Goal: Task Accomplishment & Management: Complete application form

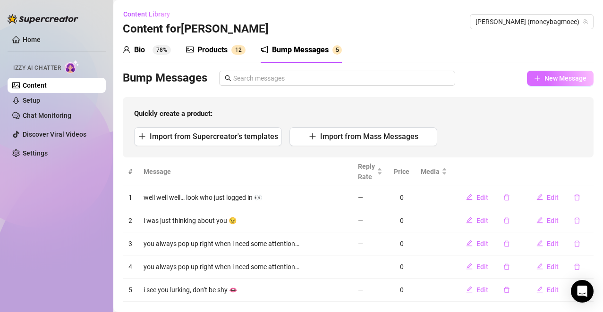
click at [558, 75] on span "New Message" at bounding box center [565, 79] width 42 height 8
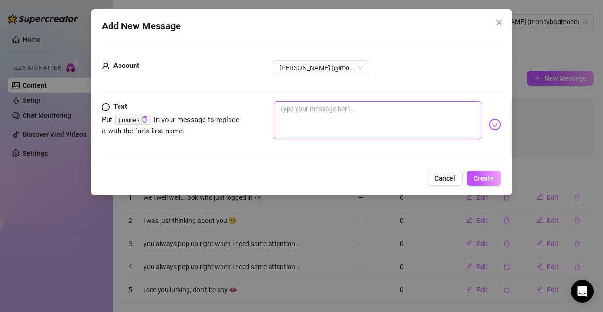
click at [372, 123] on textarea at bounding box center [378, 120] width 208 height 38
paste textarea "tell me something that made you smile [DATE]"
type textarea "tell me something that made you smile [DATE]"
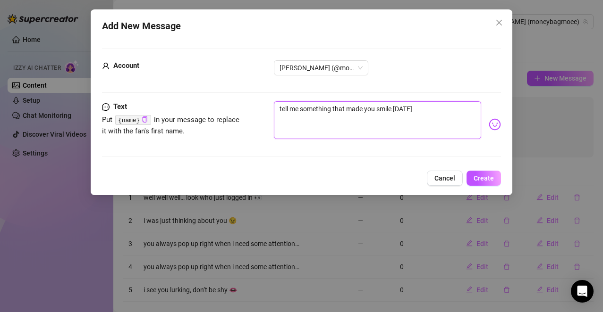
type textarea "tell me something that made you smile [DATE]"
click at [486, 122] on nav at bounding box center [486, 117] width 166 height 20
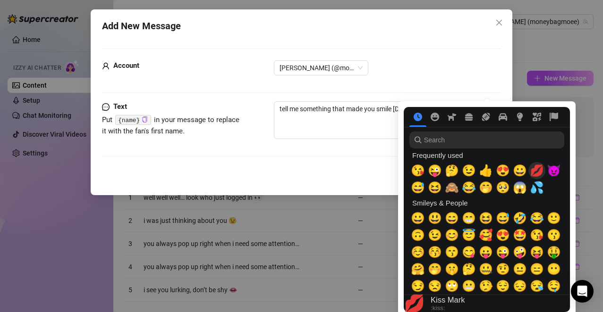
click at [536, 168] on span "💋" at bounding box center [536, 170] width 14 height 13
type textarea "tell me something that made you smile [DATE] 💋"
click at [373, 131] on textarea "tell me something that made you smile [DATE] 💋" at bounding box center [378, 120] width 208 height 38
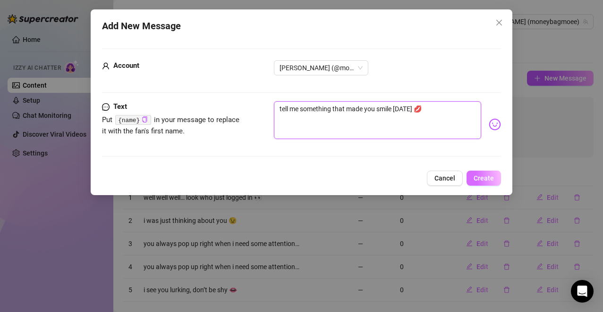
type textarea "tell me something that made you smile [DATE] 💋"
click at [478, 178] on span "Create" at bounding box center [483, 179] width 20 height 8
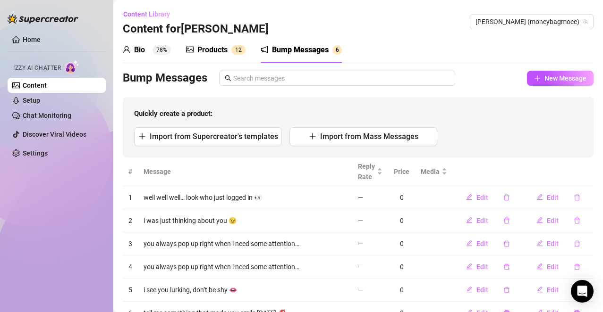
scroll to position [41, 0]
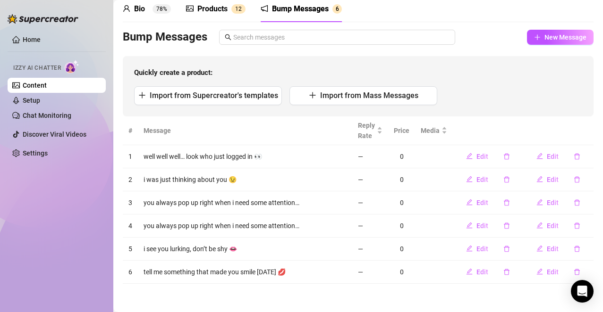
click at [150, 8] on div "Bio 78%" at bounding box center [147, 8] width 48 height 11
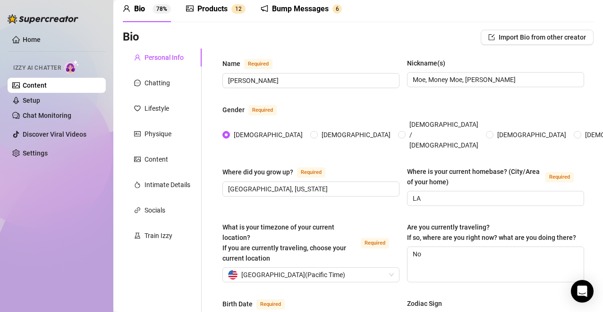
click at [368, 42] on div "Bio Import Bio from other creator" at bounding box center [358, 37] width 470 height 15
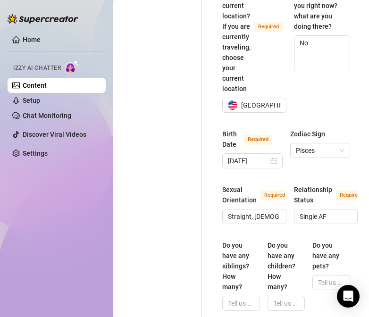
scroll to position [419, 0]
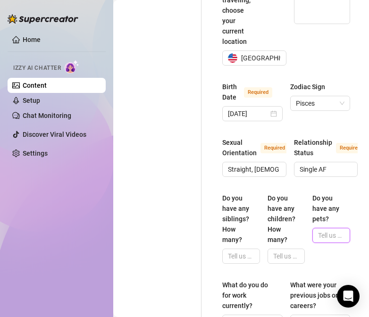
click at [319, 230] on input "Do you have any pets?" at bounding box center [330, 235] width 25 height 10
click at [329, 230] on input "Yes, a little Frenchie named [PERSON_NAME] 🐶" at bounding box center [330, 235] width 25 height 10
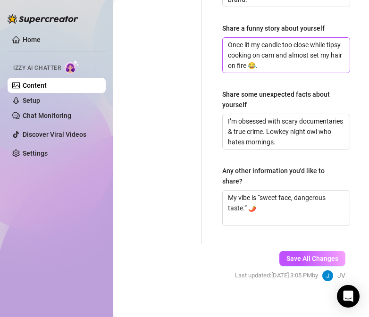
scroll to position [955, 0]
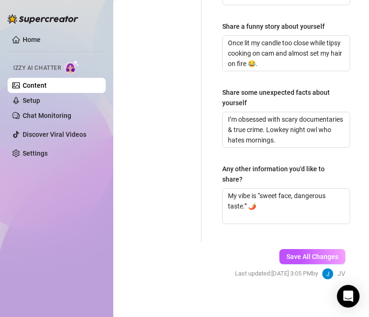
type input "Yes, a little Frenchie named [PERSON_NAME] 🐶"
click at [305, 253] on span "Save All Changes" at bounding box center [312, 257] width 52 height 8
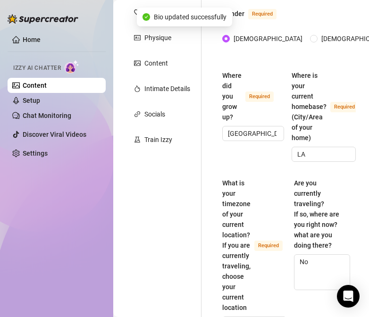
scroll to position [0, 0]
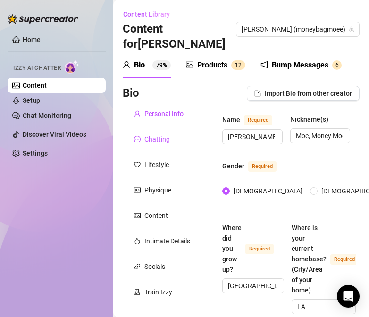
click at [152, 134] on div "Chatting" at bounding box center [156, 139] width 25 height 10
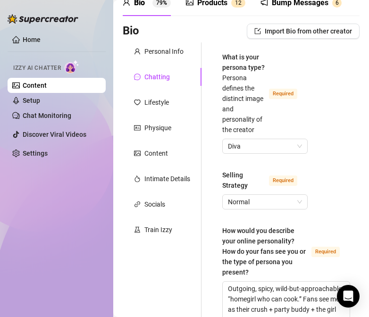
scroll to position [47, 0]
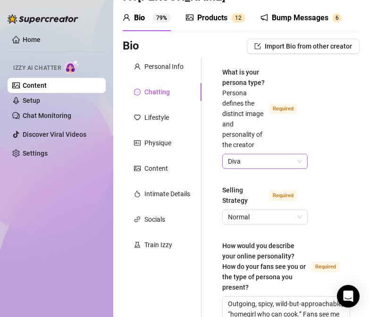
click at [259, 166] on span "Diva" at bounding box center [265, 161] width 74 height 14
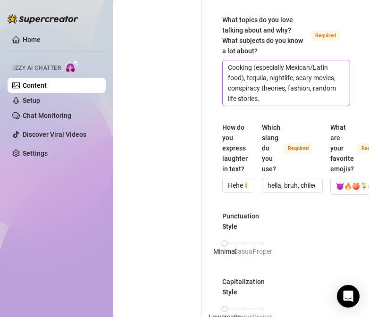
scroll to position [425, 0]
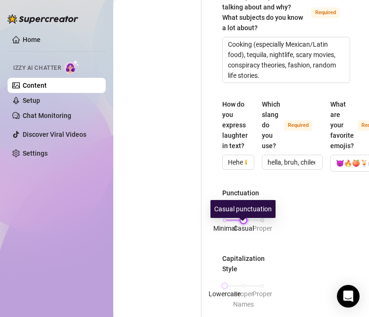
drag, startPoint x: 227, startPoint y: 227, endPoint x: 237, endPoint y: 227, distance: 10.4
click at [237, 223] on div "Minimal Casual Proper" at bounding box center [244, 221] width 38 height 6
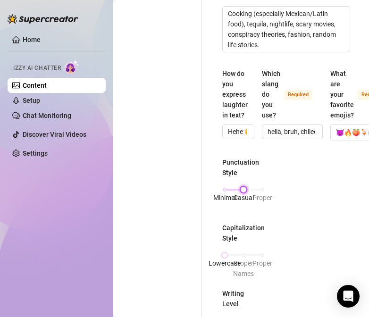
scroll to position [472, 0]
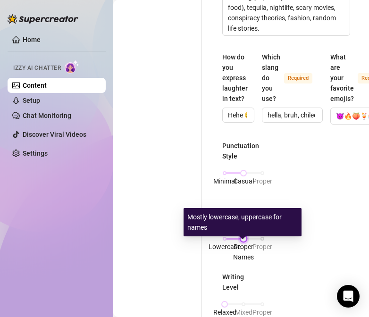
drag, startPoint x: 224, startPoint y: 244, endPoint x: 238, endPoint y: 245, distance: 14.7
click at [241, 241] on div at bounding box center [243, 238] width 5 height 5
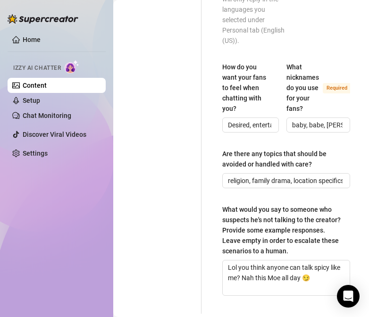
scroll to position [989, 0]
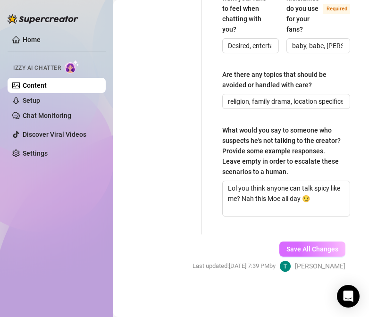
click at [303, 245] on span "Save All Changes" at bounding box center [312, 249] width 52 height 8
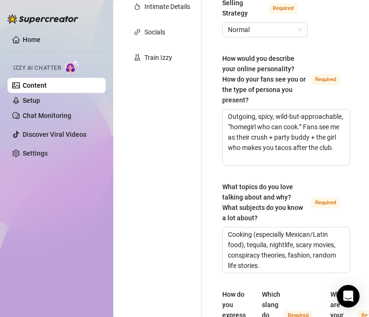
scroll to position [0, 0]
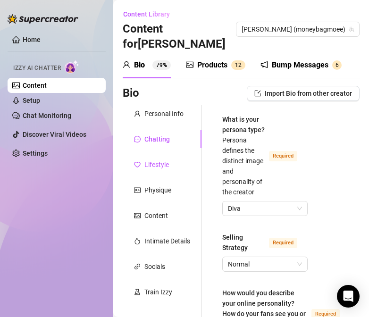
click at [164, 159] on div "Lifestyle" at bounding box center [156, 164] width 25 height 10
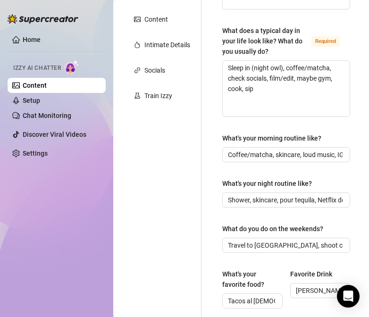
scroll to position [178, 0]
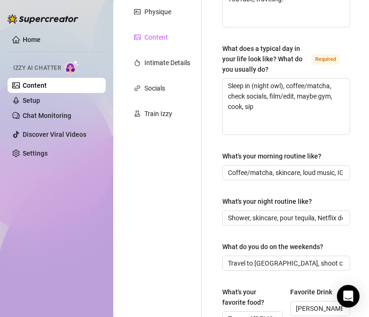
click at [159, 42] on div "Content" at bounding box center [156, 37] width 24 height 10
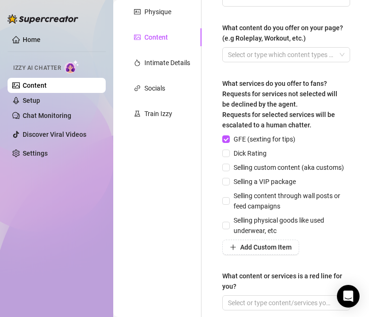
scroll to position [47, 0]
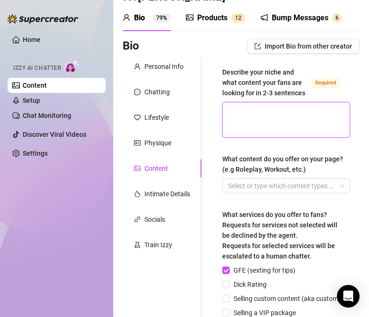
drag, startPoint x: 254, startPoint y: 108, endPoint x: 2, endPoint y: 154, distance: 255.7
click at [254, 108] on textarea "Describe your niche and what content your fans are looking for in 2-3 sentences…" at bounding box center [286, 119] width 127 height 35
type textarea "I’m your spicy NorCal Latina who mixes nightlife vibes with cooking shows. My f…"
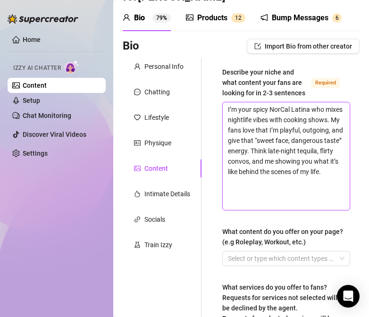
scroll to position [94, 0]
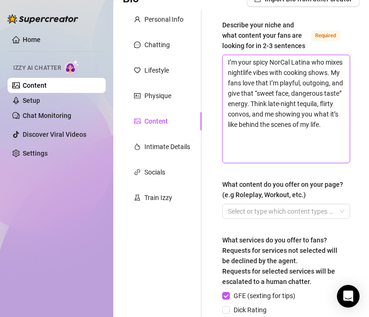
type textarea "I’m your spicy NorCal Latina who mixes nightlife vibes with cooking shows. My f…"
click at [272, 209] on div at bounding box center [281, 211] width 114 height 13
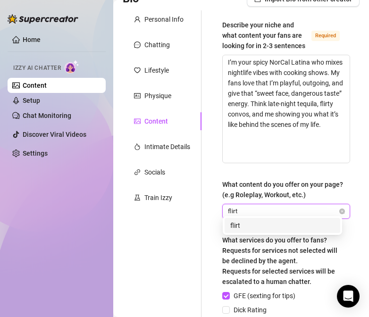
type input "flirty"
click at [246, 205] on div "flirty flirty" at bounding box center [281, 211] width 114 height 13
click at [260, 210] on div "flirty" at bounding box center [281, 211] width 114 height 13
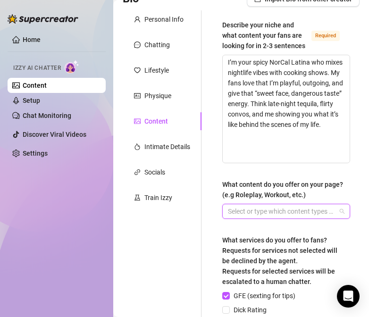
click at [267, 209] on div at bounding box center [281, 211] width 114 height 13
type input "Flirt"
click at [255, 209] on div at bounding box center [281, 211] width 114 height 13
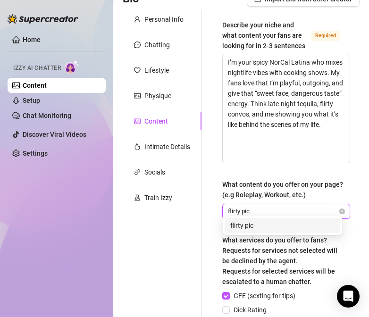
type input "flirty pics"
click at [276, 222] on div "flirty pics" at bounding box center [282, 225] width 104 height 10
type input "lingerie teasers"
click at [302, 227] on div "lingerie teasers" at bounding box center [282, 225] width 104 height 10
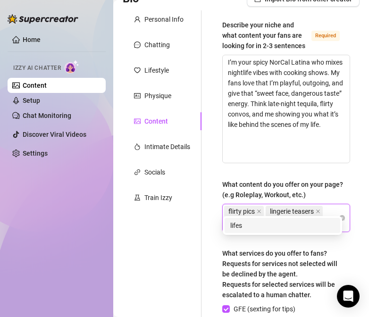
type input "lifestyle"
click at [259, 240] on div "lifestyle" at bounding box center [282, 239] width 104 height 10
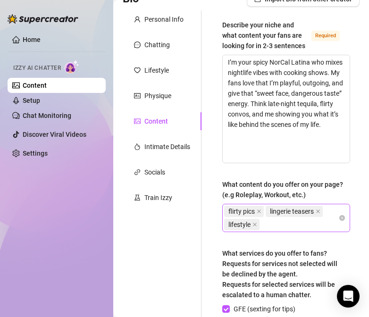
click at [285, 221] on div "flirty pics lingerie teasers lifestyle" at bounding box center [281, 218] width 114 height 26
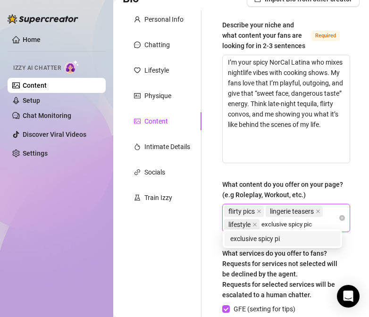
type input "exclusive spicy pics"
click at [285, 238] on div "exclusive spicy pics" at bounding box center [282, 239] width 104 height 10
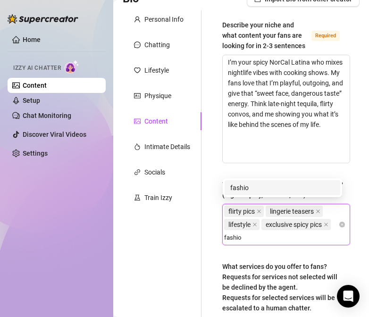
type input "fashion"
click at [299, 185] on div "fashion" at bounding box center [282, 188] width 104 height 10
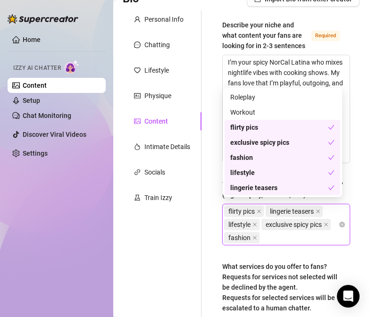
click at [321, 260] on div "Describe your niche and what content your fans are looking for in 2-3 sentences…" at bounding box center [286, 261] width 128 height 482
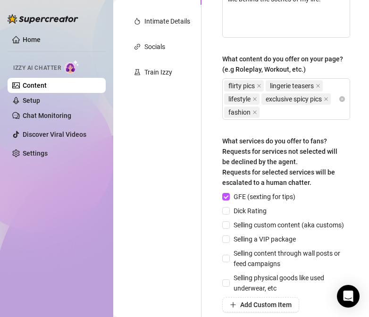
scroll to position [236, 0]
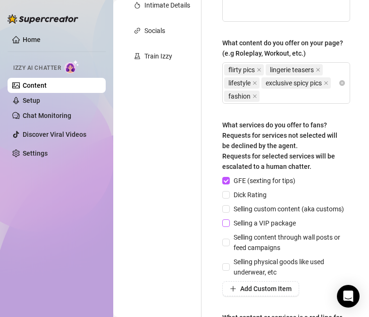
click at [274, 228] on span "Selling a VIP package" at bounding box center [265, 223] width 70 height 10
click at [229, 226] on input "Selling a VIP package" at bounding box center [225, 222] width 7 height 7
checkbox input "true"
click at [282, 253] on span "Selling content through wall posts or feed campaigns" at bounding box center [290, 242] width 120 height 21
click at [229, 245] on input "Selling content through wall posts or feed campaigns" at bounding box center [225, 242] width 7 height 7
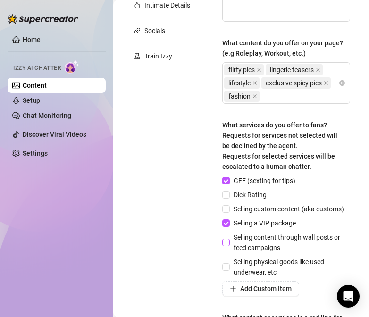
checkbox input "true"
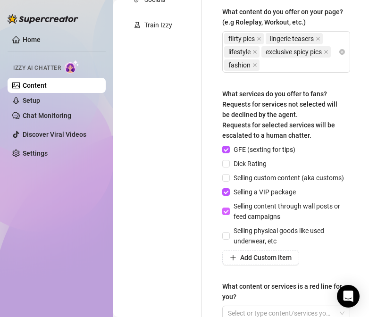
scroll to position [283, 0]
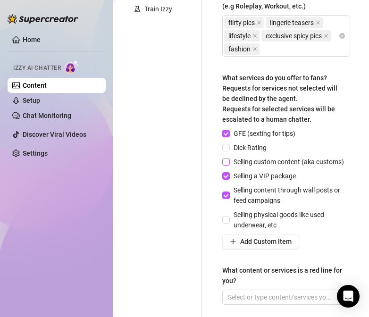
click at [272, 167] on span "Selling custom content (aka customs)" at bounding box center [289, 162] width 118 height 10
click at [229, 165] on input "Selling custom content (aka customs)" at bounding box center [225, 161] width 7 height 7
checkbox input "true"
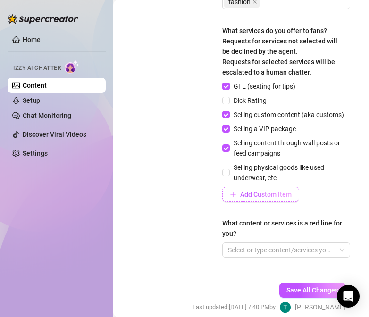
click at [267, 198] on span "Add Custom Item" at bounding box center [265, 195] width 51 height 8
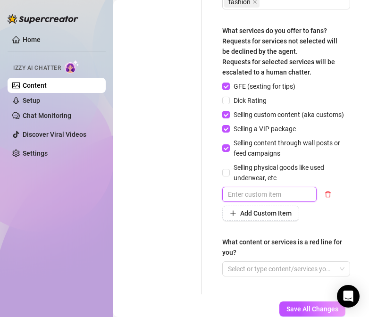
click at [267, 202] on input "text" at bounding box center [269, 194] width 94 height 15
type input "Fetish content"
click at [321, 221] on div "Add Custom Item" at bounding box center [286, 213] width 128 height 15
click at [263, 202] on input "Fetish content" at bounding box center [269, 194] width 94 height 15
click at [290, 202] on input "Fetish content" at bounding box center [269, 194] width 94 height 15
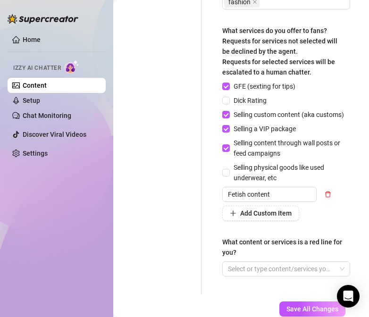
click at [336, 221] on div "Add Custom Item" at bounding box center [286, 213] width 128 height 15
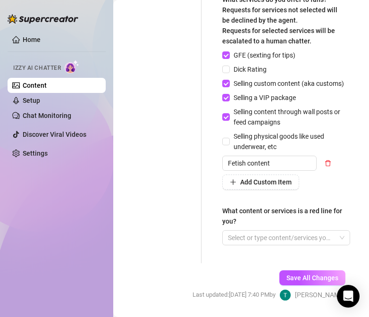
scroll to position [377, 0]
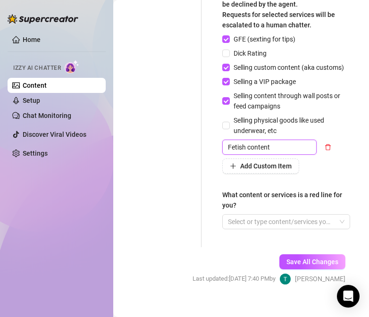
click at [241, 155] on input "Fetish content" at bounding box center [269, 147] width 94 height 15
click at [282, 155] on input "Fetish content" at bounding box center [269, 147] width 94 height 15
click at [309, 155] on input "Fetish content" at bounding box center [269, 147] width 94 height 15
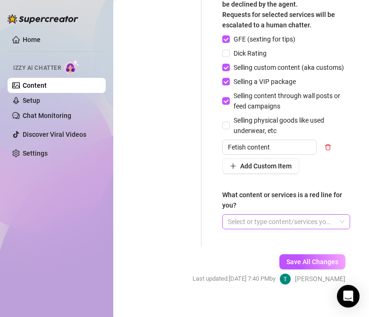
click at [304, 228] on div at bounding box center [281, 221] width 114 height 13
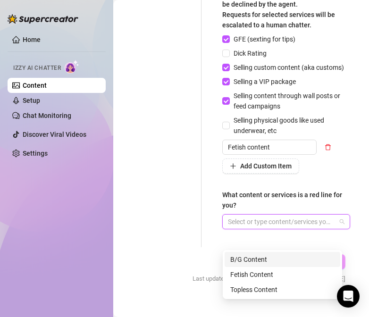
click at [291, 264] on div "B/G Content" at bounding box center [282, 259] width 104 height 10
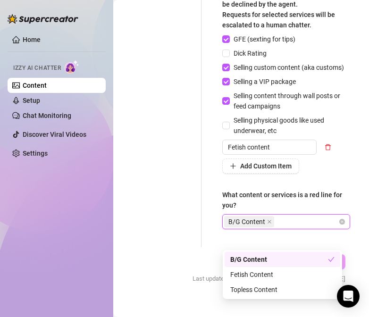
click at [294, 228] on div "B/G Content" at bounding box center [281, 221] width 114 height 13
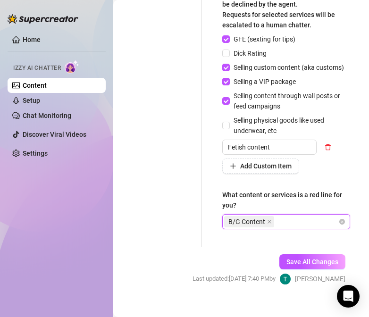
click at [291, 228] on div "B/G Content" at bounding box center [281, 221] width 114 height 13
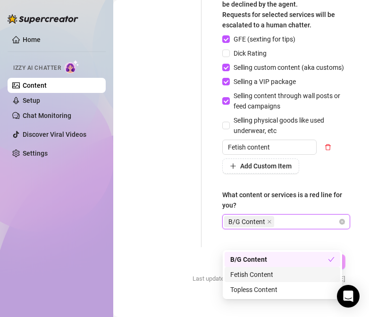
click at [274, 274] on div "Fetish Content" at bounding box center [282, 274] width 104 height 10
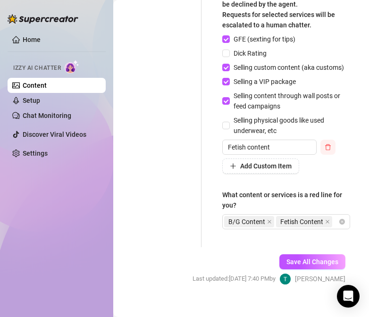
click at [325, 151] on icon "delete" at bounding box center [328, 147] width 7 height 7
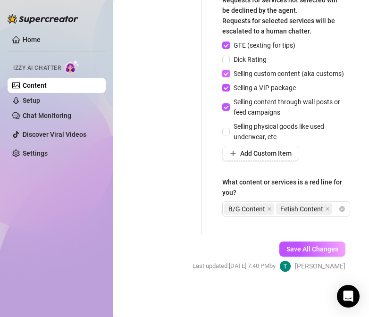
click at [258, 77] on span "Selling custom content (aka customs)" at bounding box center [289, 73] width 118 height 10
click at [229, 76] on input "Selling custom content (aka customs)" at bounding box center [225, 73] width 7 height 7
checkbox input "false"
click at [299, 216] on div "B/G Content Fetish Content" at bounding box center [281, 208] width 114 height 13
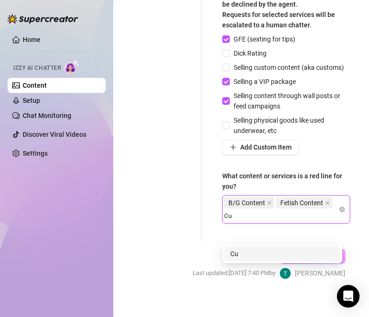
type input "C"
type input "Custom Content"
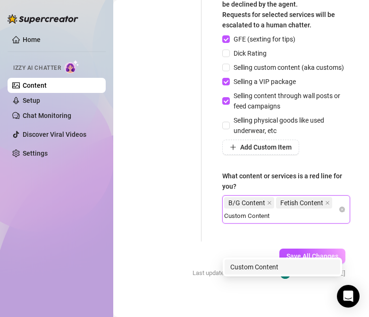
click at [277, 266] on div "Custom Content" at bounding box center [282, 267] width 104 height 10
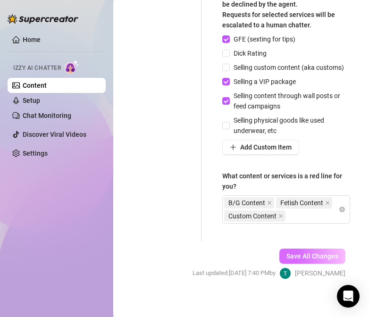
click at [302, 260] on span "Save All Changes" at bounding box center [312, 256] width 52 height 8
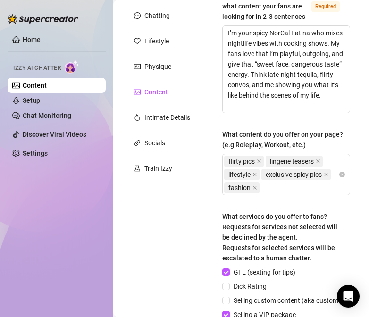
scroll to position [47, 0]
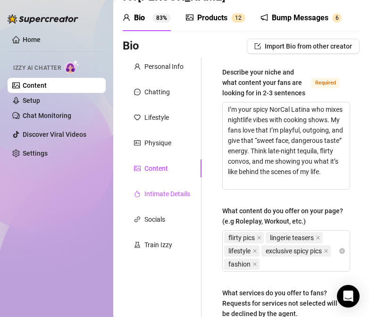
click at [167, 189] on div "Intimate Details" at bounding box center [167, 194] width 46 height 10
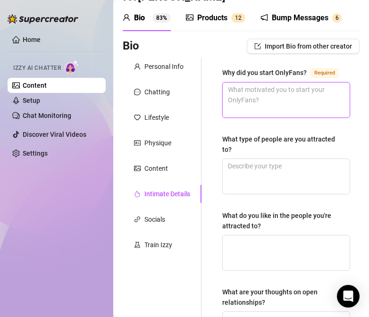
click at [254, 93] on textarea "Why did you start OnlyFans? Required" at bounding box center [286, 100] width 127 height 35
paste textarea "My IG/YouTube fans wanted more of my unfiltered side — plus, I’m securing the b…"
type textarea "My IG/YouTube fans wanted more of my unfiltered side — plus, I’m securing the b…"
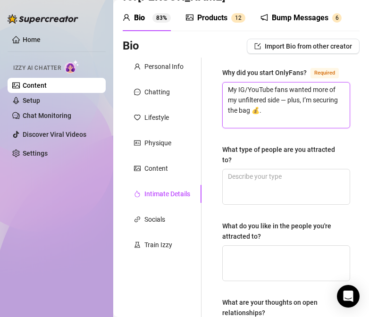
scroll to position [0, 0]
type textarea "My IG/YouTube fans wanted more of my unfiltered side — plus, I’m securing the b…"
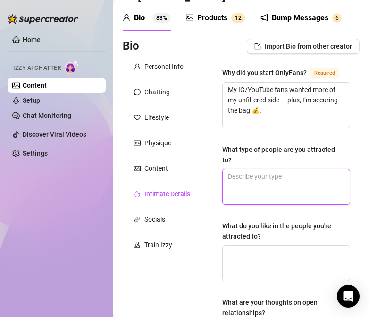
click at [272, 171] on textarea "What type of people are you attracted to?" at bounding box center [286, 186] width 127 height 35
paste textarea "Confident, funny, flirty, dominant energy."
type textarea "Confident, funny, flirty, dominant energy."
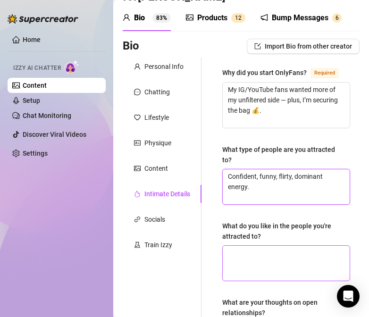
type textarea "Confident, funny, flirty, dominant energy."
click at [284, 251] on textarea "What do you like in the people you're attracted to?" at bounding box center [286, 263] width 127 height 35
click at [268, 263] on textarea "What do you like in the people you're attracted to?" at bounding box center [286, 263] width 127 height 35
paste textarea "People who make me laugh, hold convo, keep things exciting."
type textarea "People who make me laugh, hold convo, keep things exciting."
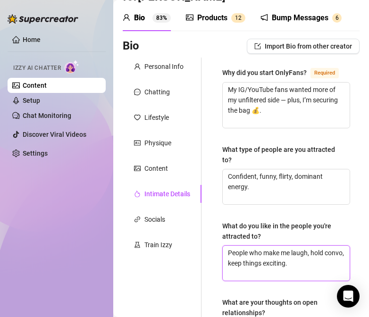
scroll to position [142, 0]
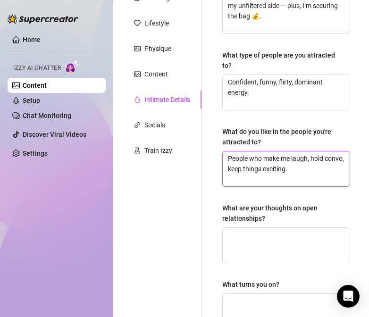
type textarea "People who make me laugh, hold convo, keep things exciting."
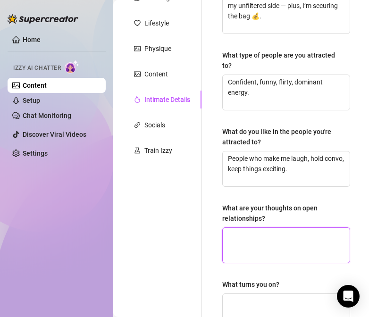
click at [285, 233] on textarea "What are your thoughts on open relationships?" at bounding box center [286, 245] width 127 height 35
paste textarea "Not my thing, but no shade to those who can handle it."
type textarea "Not my thing, but no shade to those who can handle it."
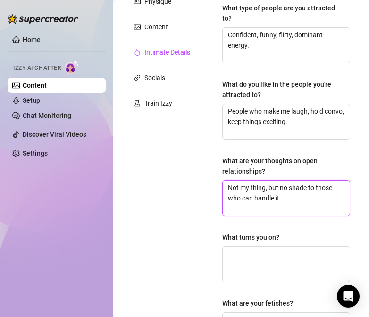
scroll to position [236, 0]
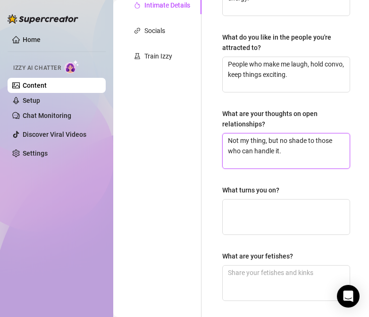
type textarea "Not my thing, but no shade to those who can handle it."
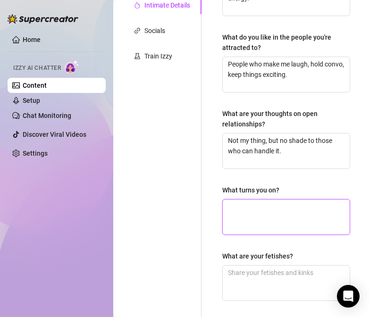
click at [302, 213] on textarea "What turns you on?" at bounding box center [286, 217] width 127 height 35
paste textarea "Confidence, teasing, neck kisses, dirty talk."
type textarea "Confidence, teasing, neck kisses, dirty talk."
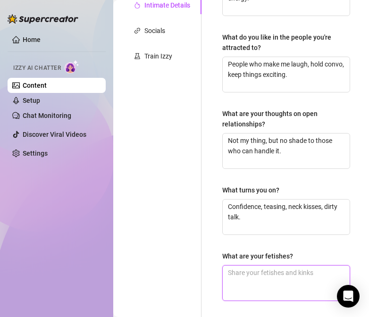
click at [306, 272] on textarea "What are your fetishes?" at bounding box center [286, 283] width 127 height 35
paste textarea "Light [MEDICAL_DATA], biting, being teased."
type textarea "Light [MEDICAL_DATA], biting, being teased."
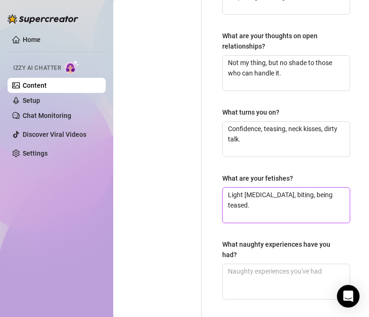
scroll to position [330, 0]
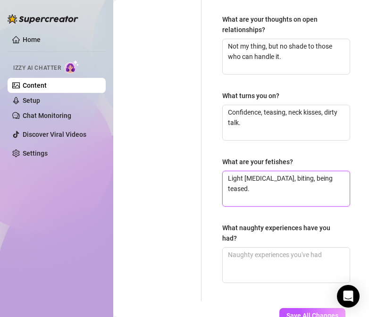
type textarea "Light [MEDICAL_DATA], biting, being teased."
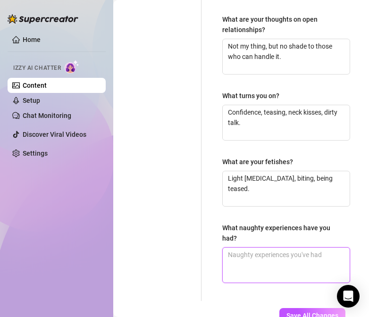
click at [298, 260] on textarea "What naughty experiences have you had?" at bounding box center [286, 265] width 127 height 35
paste textarea "Made out with a girl in a club bathroom, hooked up in a car, skinny dipped."
type textarea "Made out with a girl in a club bathroom, hooked up in a car, skinny dipped."
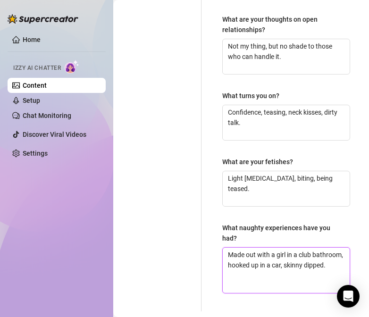
scroll to position [402, 0]
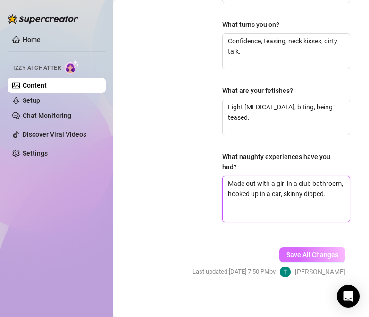
type textarea "Made out with a girl in a club bathroom, hooked up in a car, skinny dipped."
click at [303, 251] on span "Save All Changes" at bounding box center [312, 255] width 52 height 8
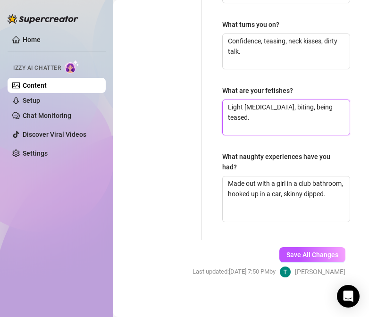
click at [266, 101] on textarea "Light [MEDICAL_DATA], biting, being teased." at bounding box center [286, 117] width 127 height 35
type textarea "Light choki, biting, being teased."
type textarea "Light chok, biting, being teased."
type textarea "Lightl chok, biting, being teased."
type textarea "Lightly chok, biting, being teased."
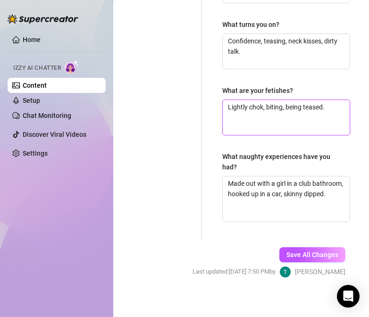
type textarea "Lightly choke, biting, being teased."
type textarea "Lightly choked, biting, being teased."
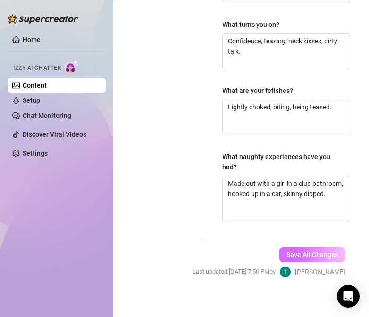
click at [299, 251] on span "Save All Changes" at bounding box center [312, 255] width 52 height 8
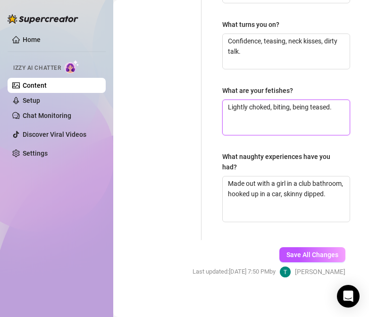
drag, startPoint x: 263, startPoint y: 102, endPoint x: 233, endPoint y: 101, distance: 30.7
click at [233, 101] on textarea "Lightly choked, biting, being teased." at bounding box center [286, 117] width 127 height 35
type textarea "Libiting, being teased."
type textarea "Lbiting, being teased."
type textarea "biting, being teased."
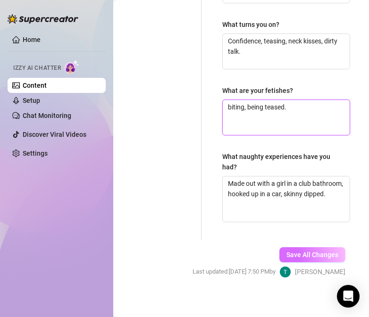
type textarea "biting, being teased."
click at [303, 251] on span "Save All Changes" at bounding box center [312, 255] width 52 height 8
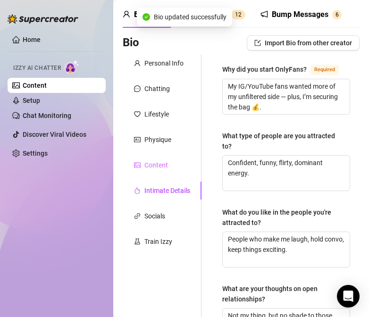
scroll to position [0, 0]
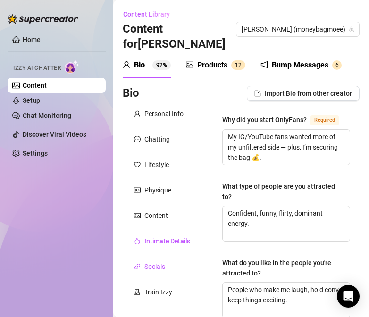
click at [165, 261] on div "Socials" at bounding box center [154, 266] width 21 height 10
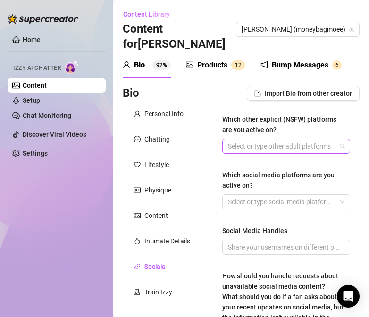
click at [291, 140] on div at bounding box center [281, 146] width 114 height 13
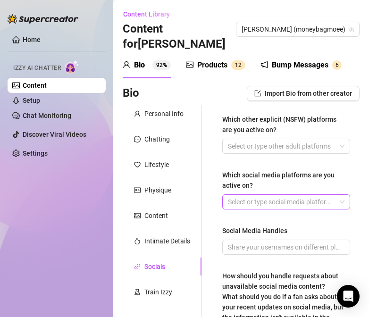
click at [256, 195] on div at bounding box center [281, 201] width 114 height 13
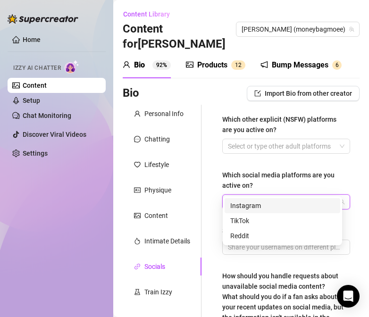
click at [258, 207] on div "Instagram" at bounding box center [282, 206] width 104 height 10
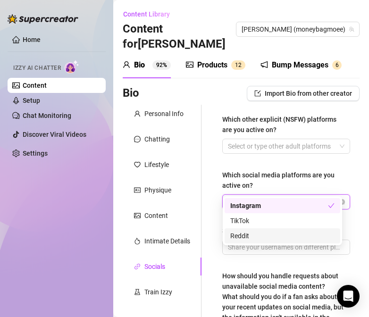
click at [269, 222] on div "TikTok" at bounding box center [282, 221] width 104 height 10
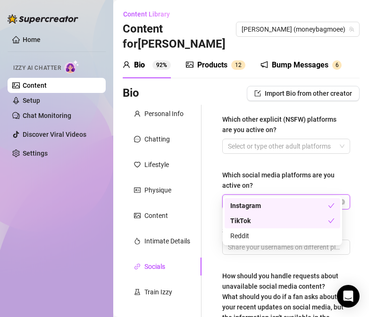
click at [309, 195] on div "Instagram TikTok" at bounding box center [281, 201] width 114 height 13
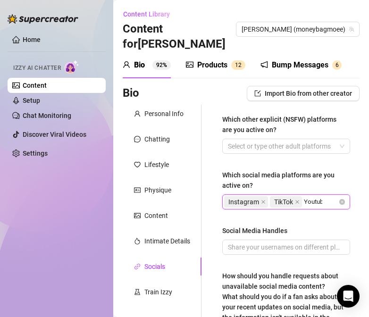
type input "Youtube"
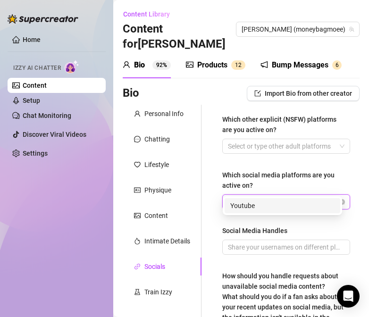
click at [318, 203] on div "Youtube" at bounding box center [282, 206] width 104 height 10
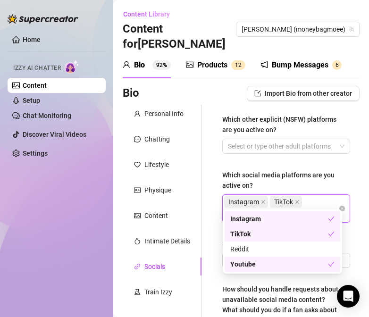
click at [351, 196] on div "Which other explicit (NSFW) platforms are you active on? Select or type other a…" at bounding box center [286, 270] width 147 height 330
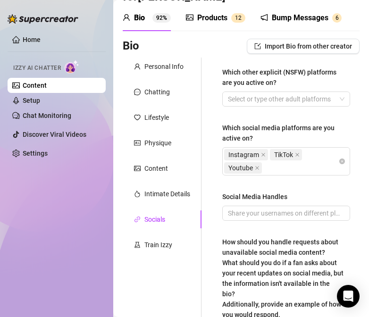
scroll to position [94, 0]
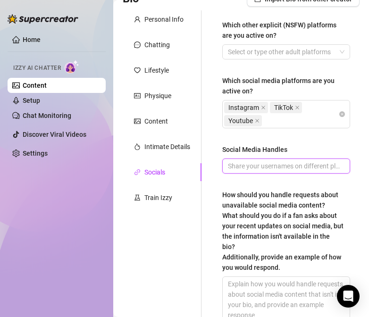
click at [305, 161] on input "Social Media Handles" at bounding box center [285, 166] width 115 height 10
paste input "[URL][DOMAIN_NAME]"
type input "[URL][DOMAIN_NAME],"
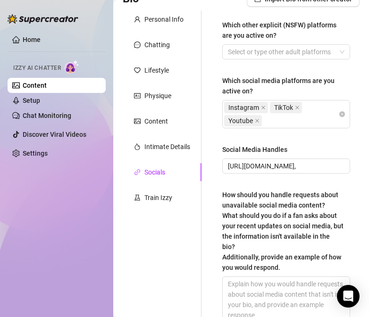
scroll to position [0, 0]
click at [331, 161] on input "[URL][DOMAIN_NAME]," at bounding box center [285, 166] width 115 height 10
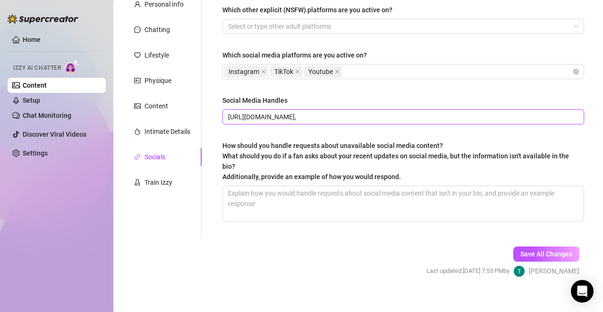
click at [364, 119] on input "[URL][DOMAIN_NAME]," at bounding box center [402, 117] width 348 height 10
paste input "[URL][DOMAIN_NAME]"
click at [502, 117] on input "[URL][DOMAIN_NAME], [URL][DOMAIN_NAME]," at bounding box center [402, 117] width 348 height 10
paste input "[URL][DOMAIN_NAME]"
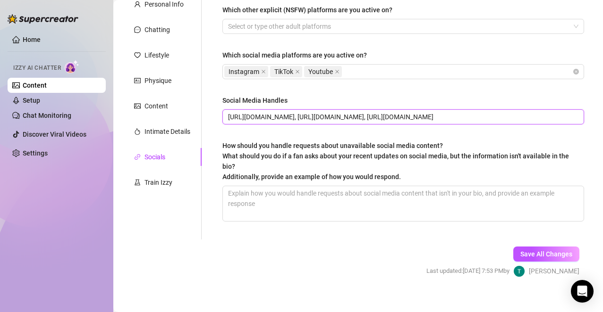
type input "[URL][DOMAIN_NAME], [URL][DOMAIN_NAME], [URL][DOMAIN_NAME]"
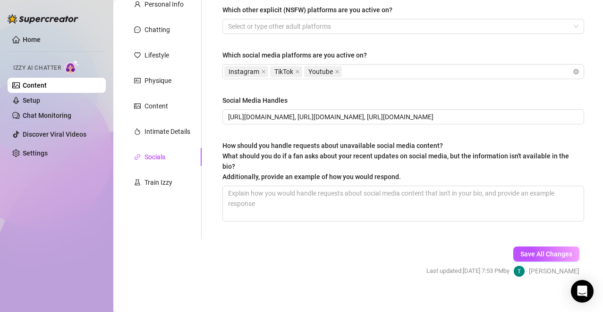
scroll to position [0, 0]
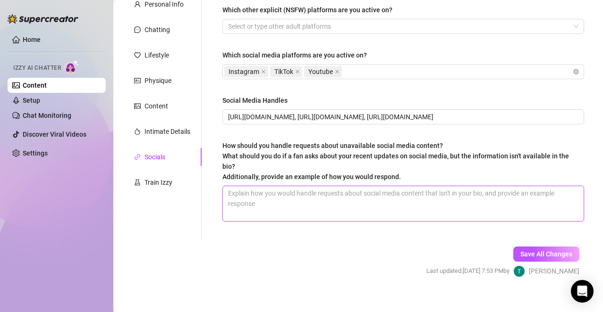
click at [280, 202] on textarea "How should you handle requests about unavailable social media content? What sho…" at bounding box center [403, 203] width 360 height 35
type textarea "“Check my IG babe, I drop all that over there 👀.” “Might tease y’all with it he…"
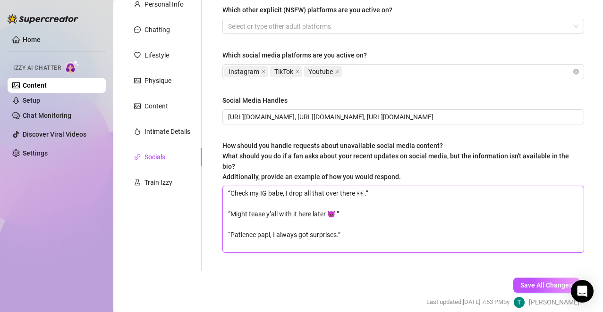
click at [383, 241] on textarea "“Check my IG babe, I drop all that over there 👀.” “Might tease y’all with it he…" at bounding box center [403, 219] width 360 height 66
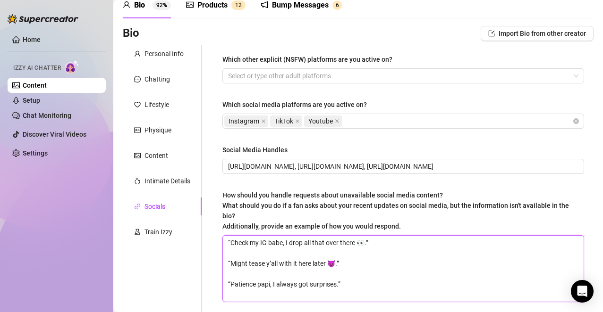
scroll to position [94, 0]
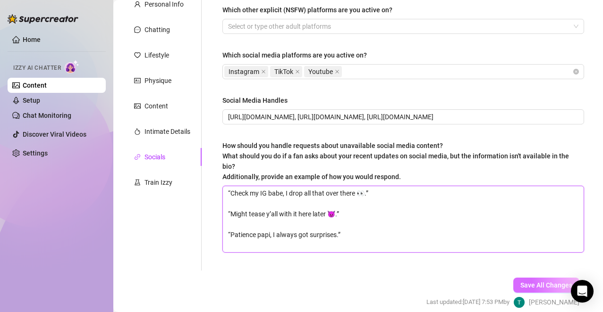
type textarea "“Check my IG babe, I drop all that over there 👀.” “Might tease y’all with it he…"
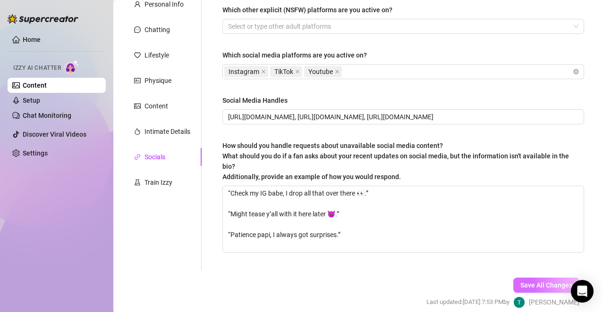
click at [538, 289] on span "Save All Changes" at bounding box center [546, 286] width 52 height 8
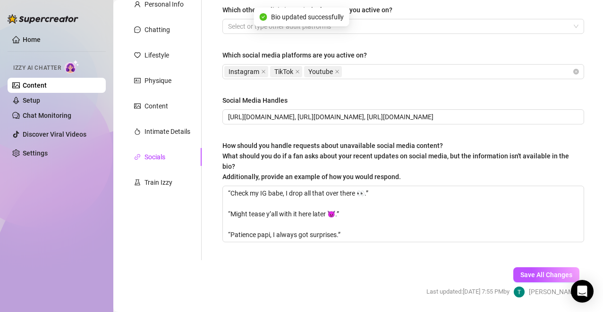
scroll to position [0, 0]
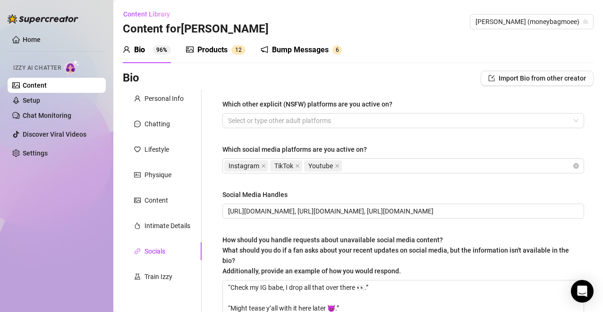
click at [44, 89] on link "Content" at bounding box center [35, 86] width 24 height 8
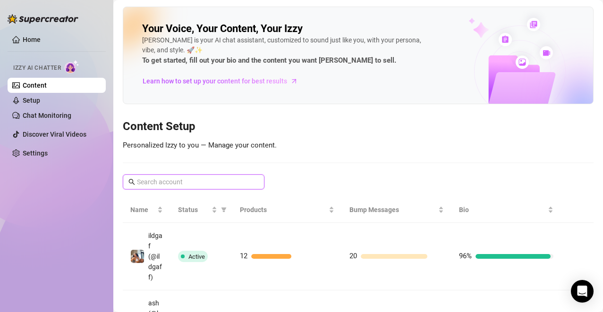
click at [204, 185] on input "text" at bounding box center [194, 182] width 114 height 10
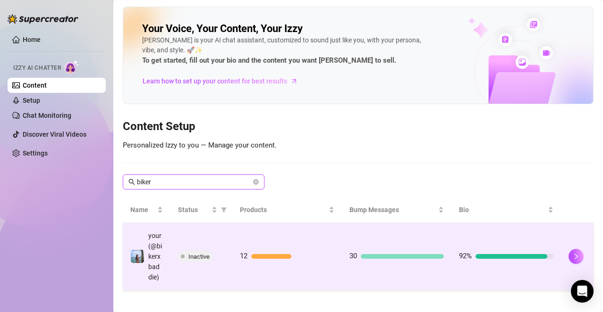
type input "biker"
click at [206, 281] on td "Inactive" at bounding box center [201, 256] width 62 height 67
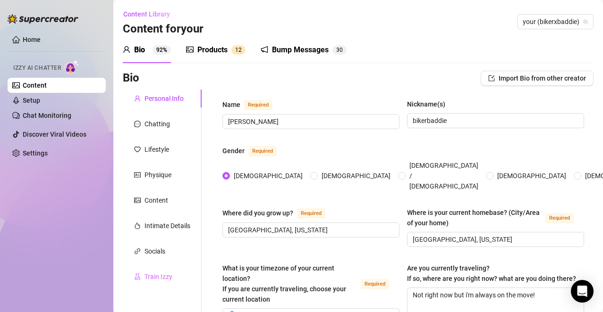
radio input "true"
type input "[DATE]"
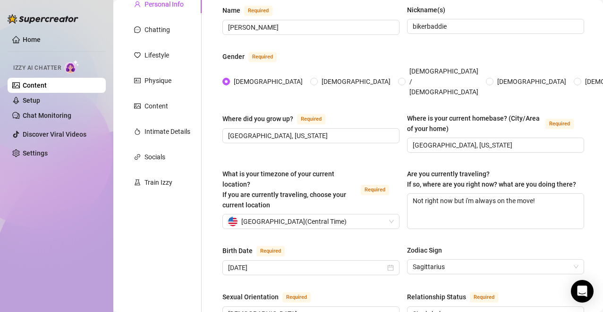
scroll to position [236, 0]
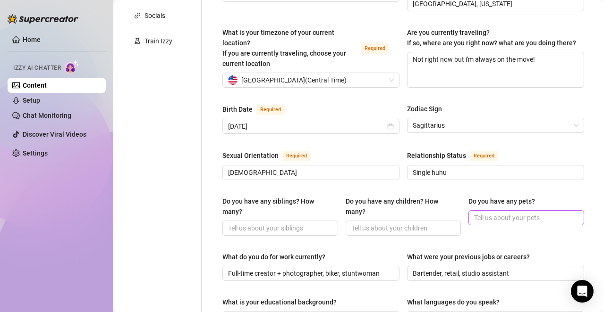
click at [498, 210] on span at bounding box center [526, 217] width 116 height 15
click at [496, 213] on input "Do you have any pets?" at bounding box center [525, 218] width 102 height 10
click at [499, 213] on input "Do you have any pets?" at bounding box center [525, 218] width 102 height 10
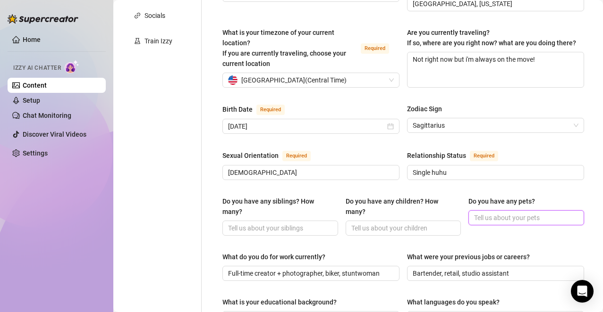
click at [499, 213] on input "Do you have any pets?" at bounding box center [525, 218] width 102 height 10
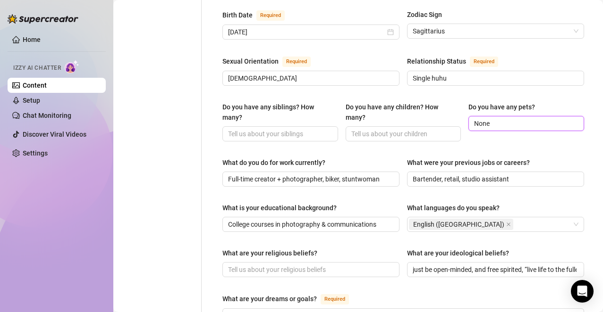
scroll to position [377, 0]
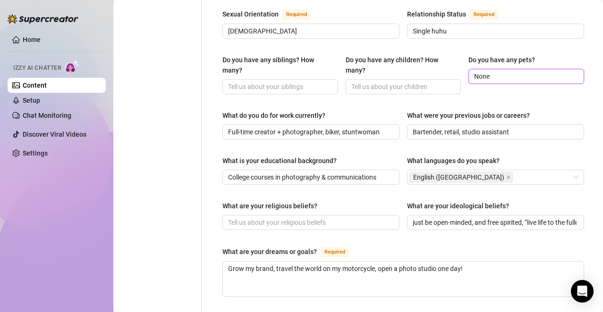
type input "None"
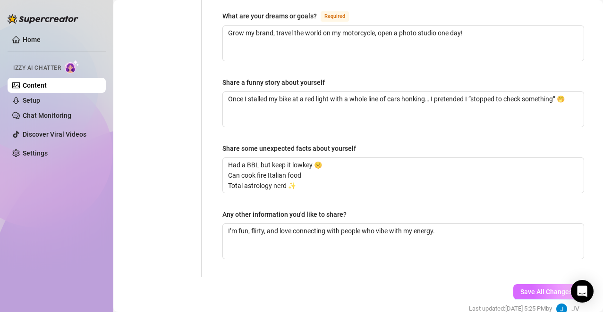
scroll to position [653, 0]
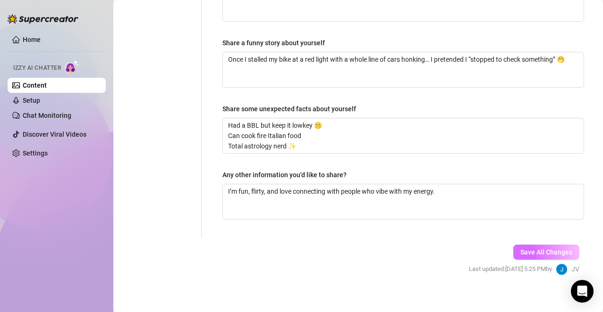
click at [531, 249] on span "Save All Changes" at bounding box center [546, 253] width 52 height 8
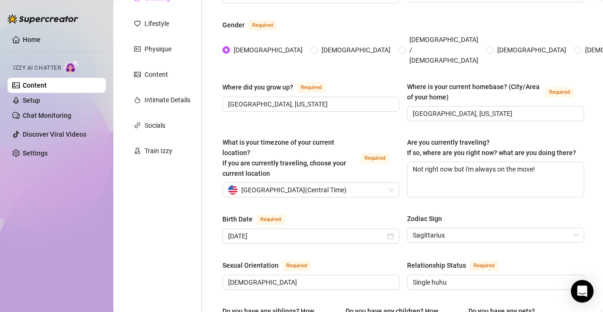
scroll to position [0, 0]
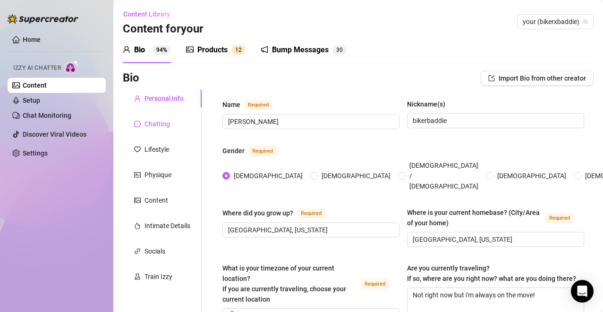
click at [156, 122] on div "Chatting" at bounding box center [156, 124] width 25 height 10
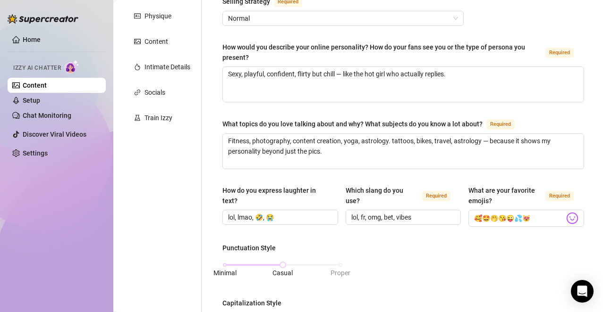
scroll to position [121, 0]
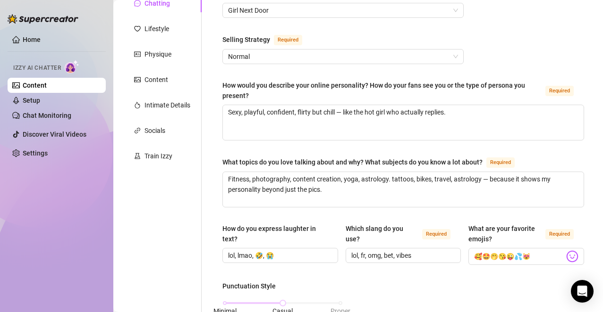
click at [153, 35] on div "Lifestyle" at bounding box center [162, 29] width 79 height 18
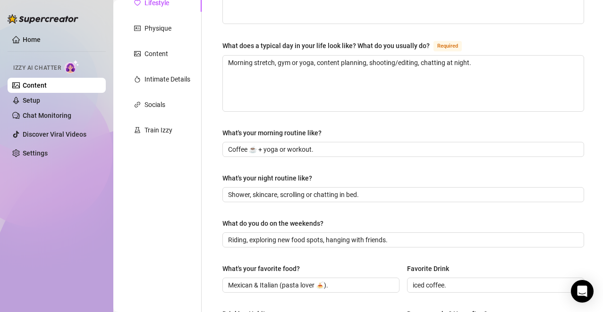
scroll to position [70, 0]
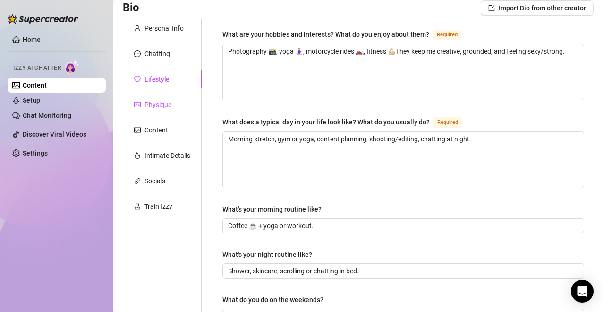
click at [157, 100] on div "Physique" at bounding box center [157, 105] width 27 height 10
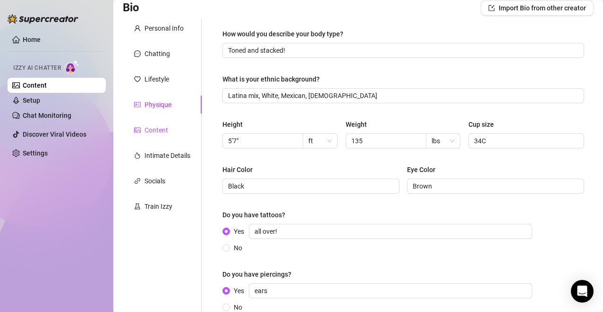
click at [158, 125] on div "Content" at bounding box center [156, 130] width 24 height 10
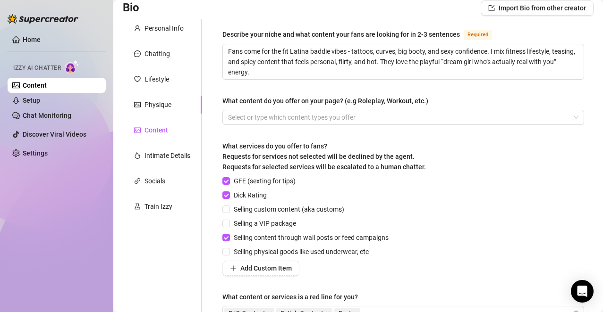
click at [155, 125] on div "Content" at bounding box center [156, 130] width 24 height 10
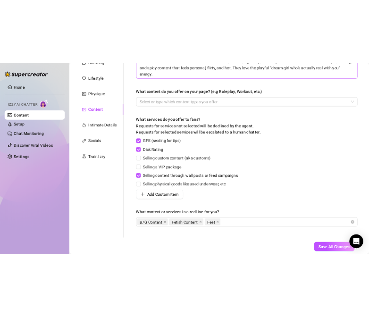
scroll to position [0, 0]
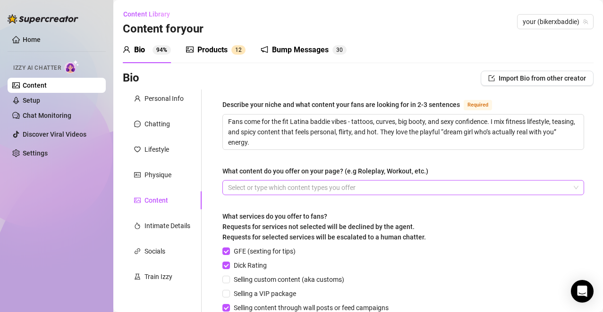
click at [324, 189] on div at bounding box center [398, 187] width 348 height 13
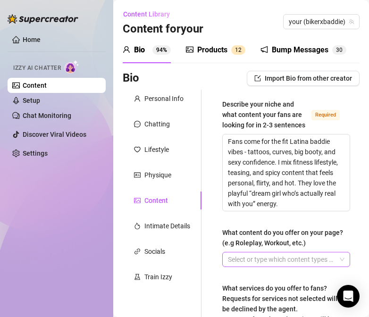
click at [280, 266] on div at bounding box center [281, 259] width 114 height 13
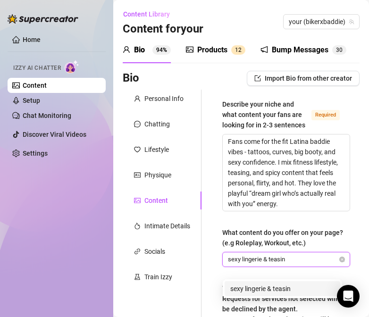
type input "sexy lingerie & teasing"
click at [297, 291] on div "sexy lingerie & teasing" at bounding box center [282, 289] width 104 height 10
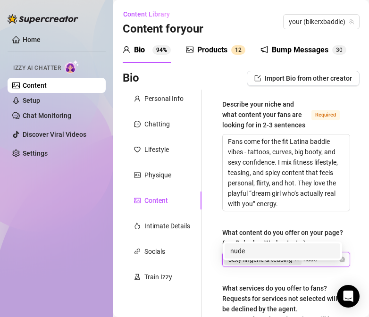
type input "nudes"
click at [273, 250] on div "nudes" at bounding box center [282, 251] width 104 height 10
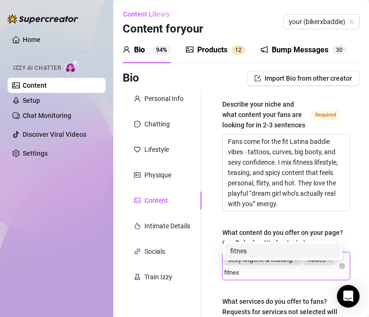
type input "fitness"
click at [272, 249] on div "fitness" at bounding box center [282, 251] width 104 height 10
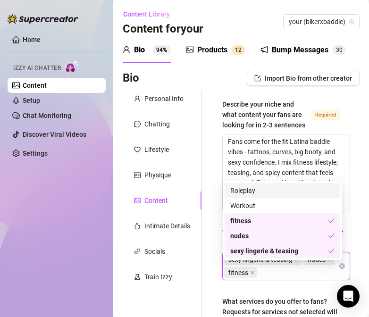
click at [285, 187] on div "Roleplay" at bounding box center [282, 190] width 104 height 10
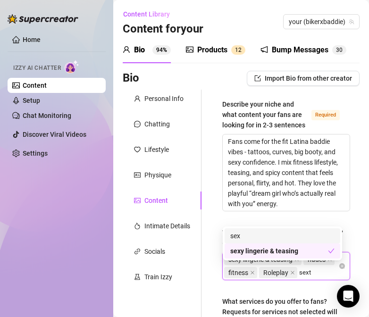
type input "sexting"
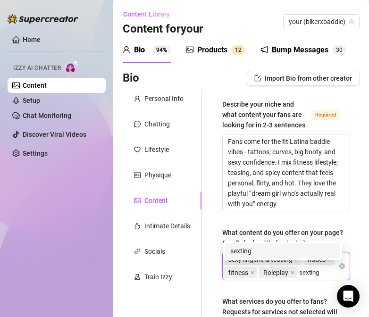
click at [269, 252] on div "sexting" at bounding box center [282, 251] width 104 height 10
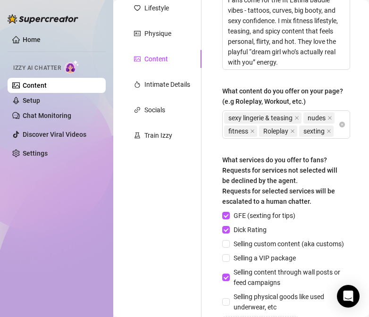
scroll to position [189, 0]
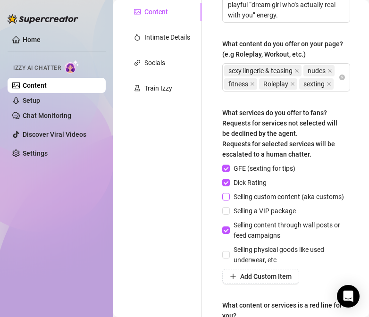
click at [286, 202] on span "Selling custom content (aka customs)" at bounding box center [289, 197] width 118 height 10
click at [229, 200] on input "Selling custom content (aka customs)" at bounding box center [225, 196] width 7 height 7
checkbox input "true"
click at [276, 216] on span "Selling a VIP package" at bounding box center [265, 211] width 70 height 10
click at [229, 214] on input "Selling a VIP package" at bounding box center [225, 210] width 7 height 7
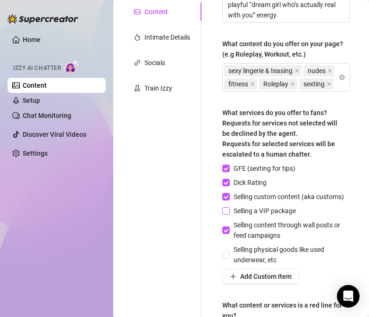
checkbox input "true"
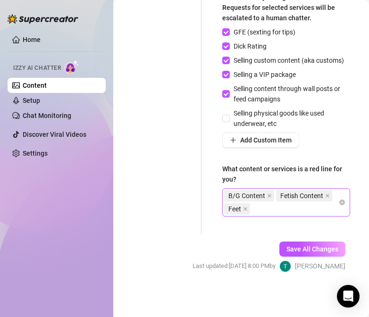
scroll to position [330, 0]
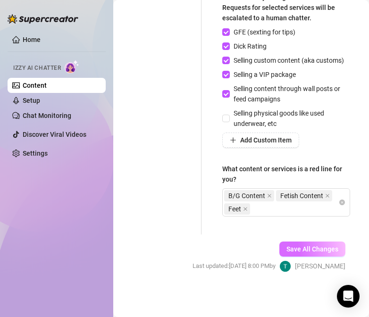
click at [300, 253] on span "Save All Changes" at bounding box center [312, 249] width 52 height 8
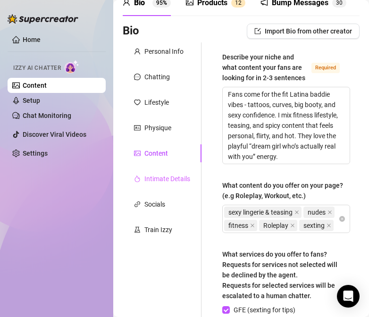
scroll to position [0, 0]
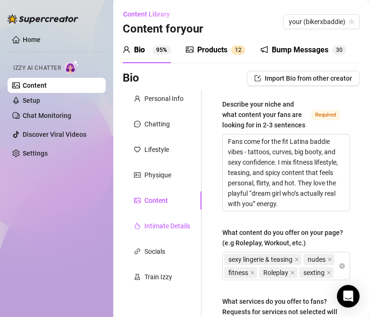
click at [167, 226] on div "Intimate Details" at bounding box center [167, 226] width 46 height 10
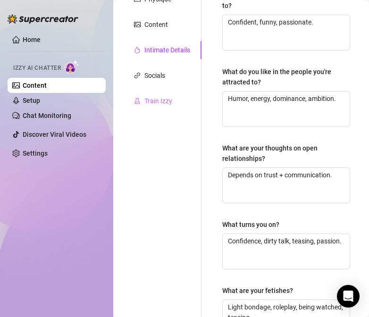
scroll to position [94, 0]
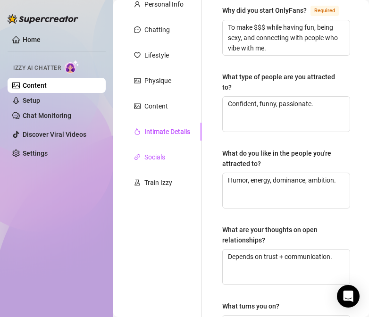
click at [163, 158] on div "Socials" at bounding box center [154, 157] width 21 height 10
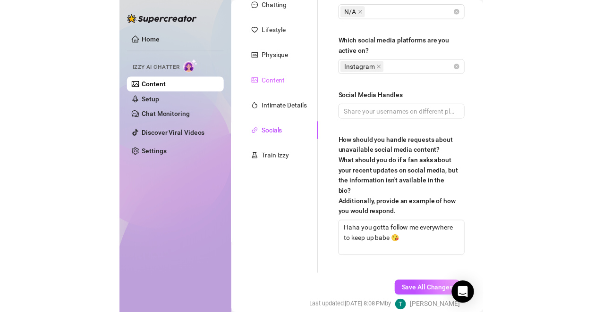
scroll to position [0, 0]
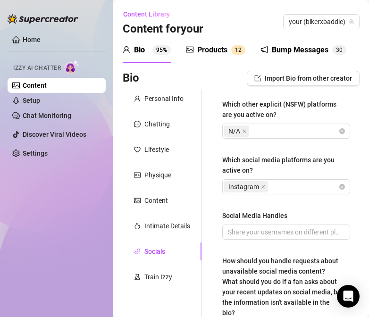
click at [47, 89] on link "Content" at bounding box center [35, 86] width 24 height 8
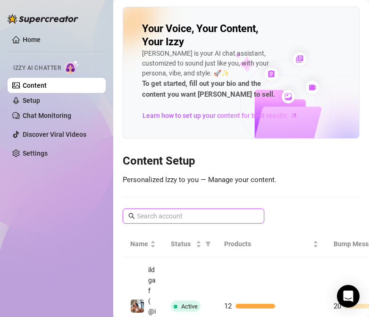
click at [164, 218] on input "text" at bounding box center [194, 216] width 114 height 10
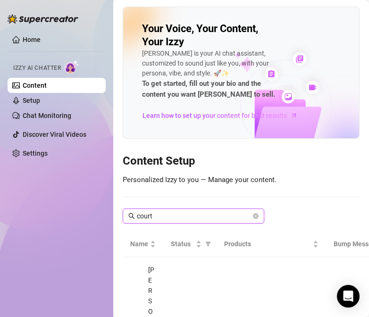
type input "court"
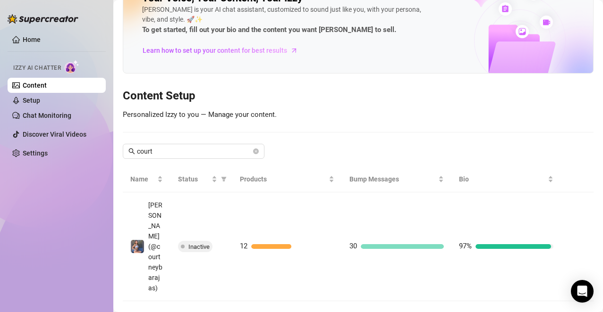
scroll to position [47, 0]
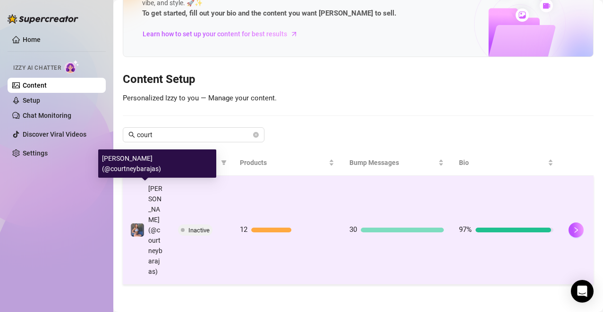
click at [152, 240] on span "[PERSON_NAME] (@courtneybarajas)" at bounding box center [155, 230] width 14 height 91
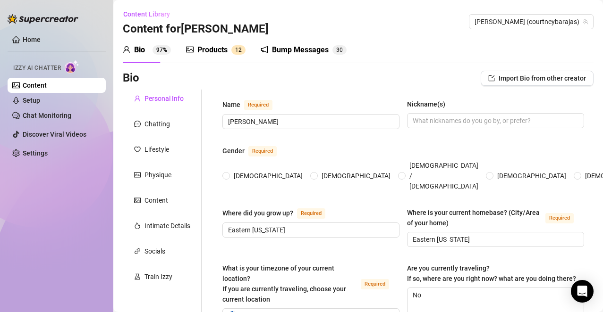
type input "[PERSON_NAME]"
type input "Eastern [US_STATE]"
type textarea "No"
type input "Straight"
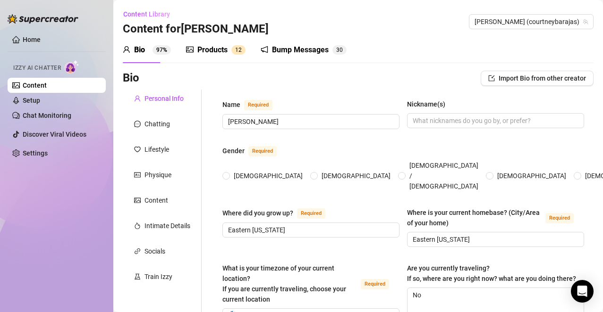
type input "Single"
type input "Not shared"
type input "None"
type input "Student & OF creator"
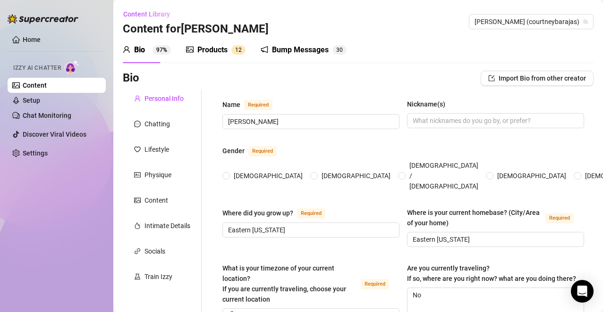
type input "dance coach"
type input "Health Services Administration, interested in real estate"
type input "Nothing specific (spiritual/open-minded)"
type input "values independence, confidence, and hard work"
type textarea "Graduate, succeed in real estate/health services, travel, live near the ocean"
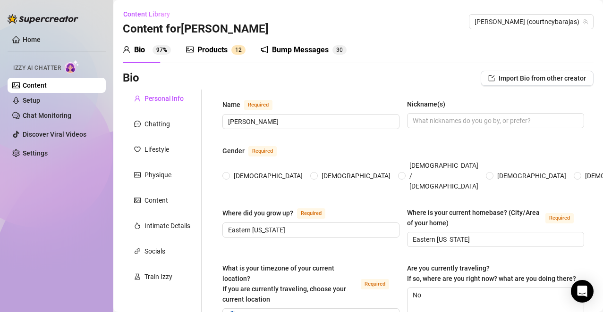
type textarea "Once fell off a kneeboard mid-flip and lost my bikini top—kept riding like noth…"
type textarea "Have 8 tattoos and 11 ear piercings; favorite tattoo is a thresher shark; train…"
type textarea "I'm a mix of beach-girl vibes and Midwest charm; loves connecting with people a…"
radio input "true"
type input "[DATE]"
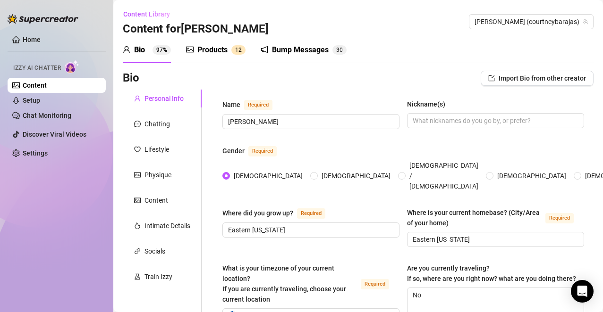
click at [47, 85] on link "Content" at bounding box center [35, 86] width 24 height 8
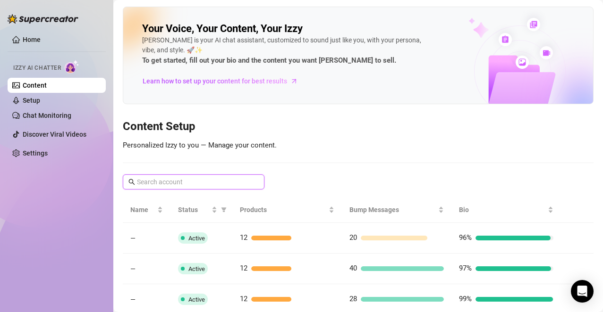
click at [180, 184] on input "text" at bounding box center [194, 182] width 114 height 10
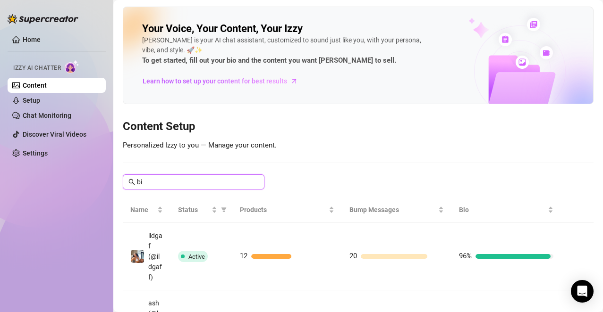
type input "bik"
click at [255, 183] on icon "close-circle" at bounding box center [256, 182] width 6 height 6
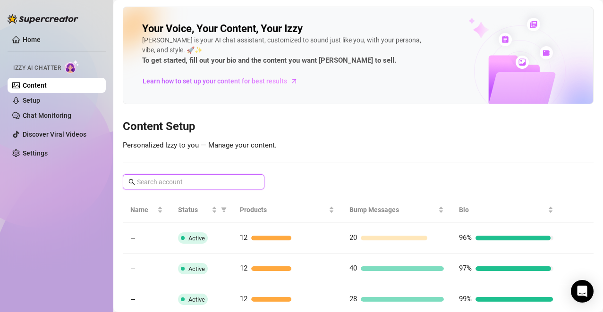
click at [229, 182] on input "text" at bounding box center [194, 182] width 114 height 10
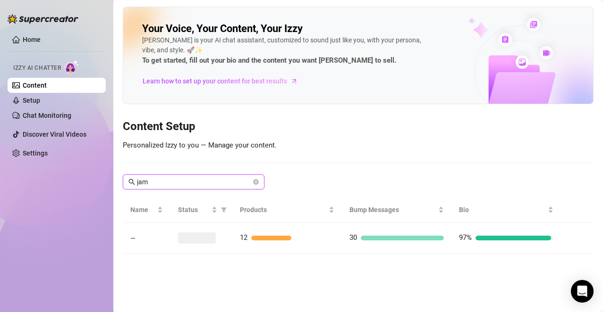
type input "[PERSON_NAME]"
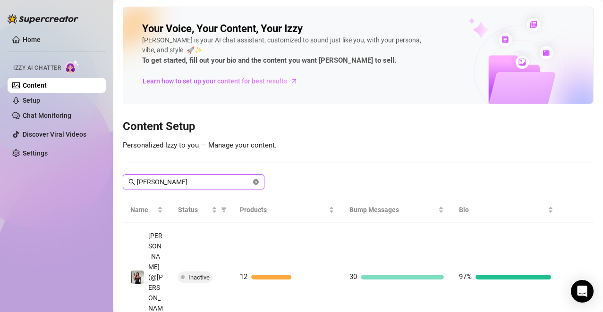
click at [255, 184] on icon "close-circle" at bounding box center [256, 182] width 6 height 6
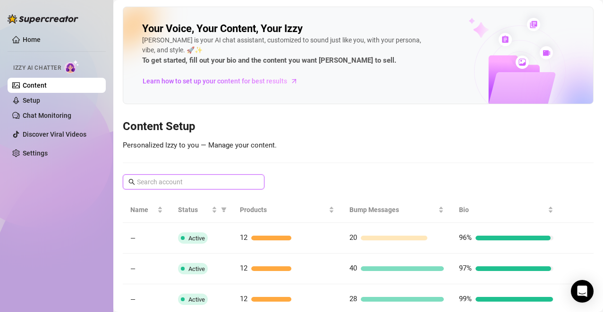
click at [218, 183] on input "text" at bounding box center [194, 182] width 114 height 10
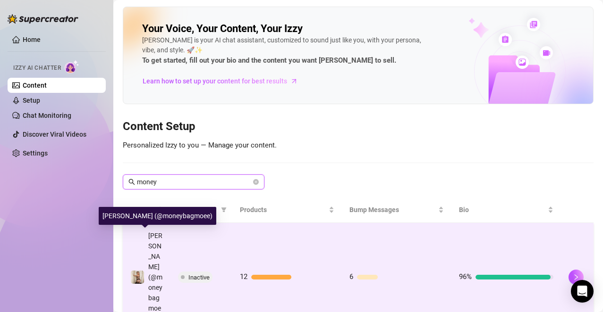
type input "money"
click at [159, 277] on div "[PERSON_NAME] (@moneybagmoee)" at bounding box center [155, 277] width 15 height 93
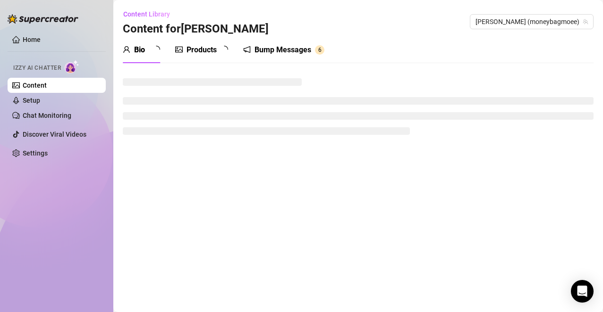
click at [298, 50] on div "Bump Messages" at bounding box center [282, 49] width 57 height 11
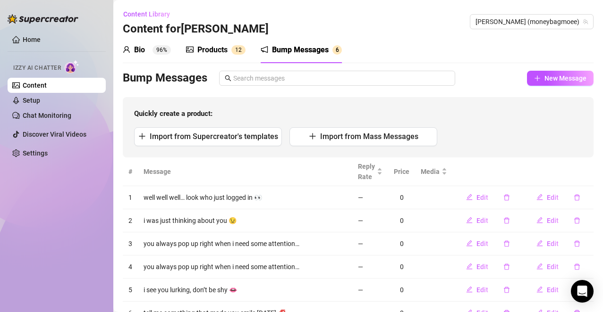
scroll to position [41, 0]
